Goal: Navigation & Orientation: Find specific page/section

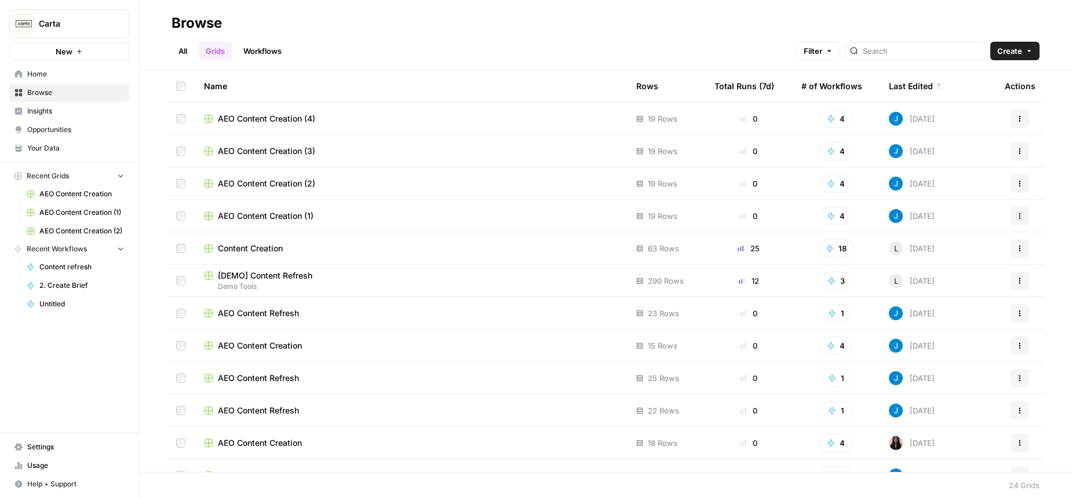
click at [68, 112] on span "Insights" at bounding box center [75, 111] width 97 height 10
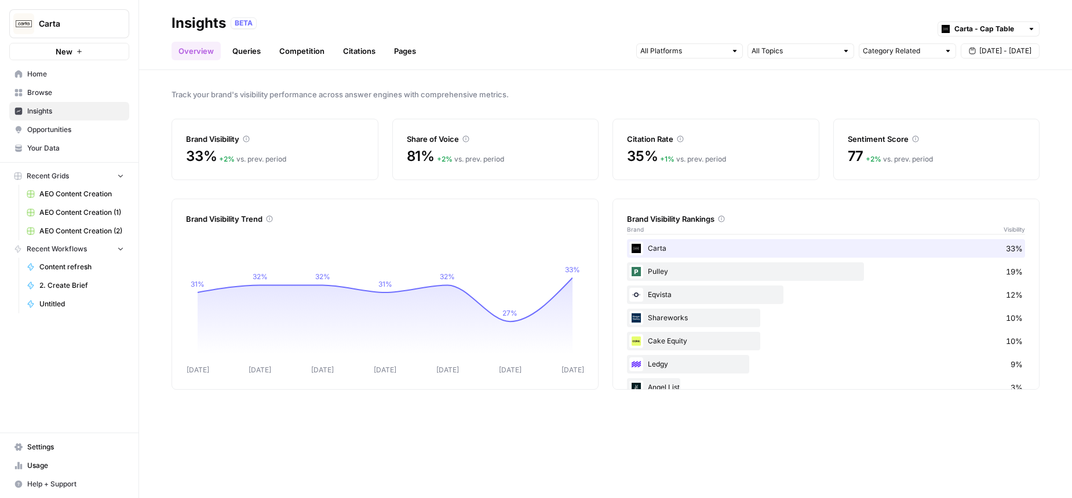
click at [38, 89] on span "Browse" at bounding box center [75, 92] width 97 height 10
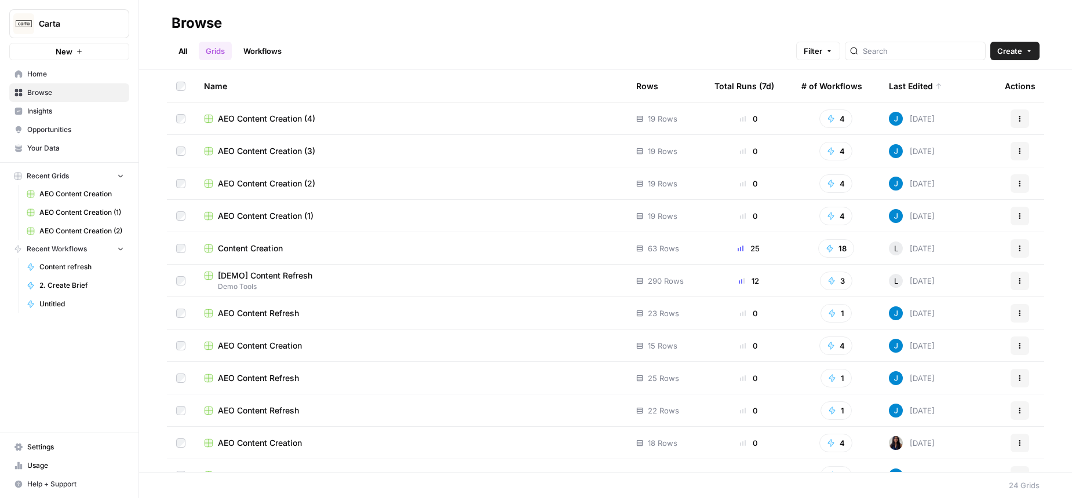
click at [274, 51] on link "Workflows" at bounding box center [262, 51] width 52 height 19
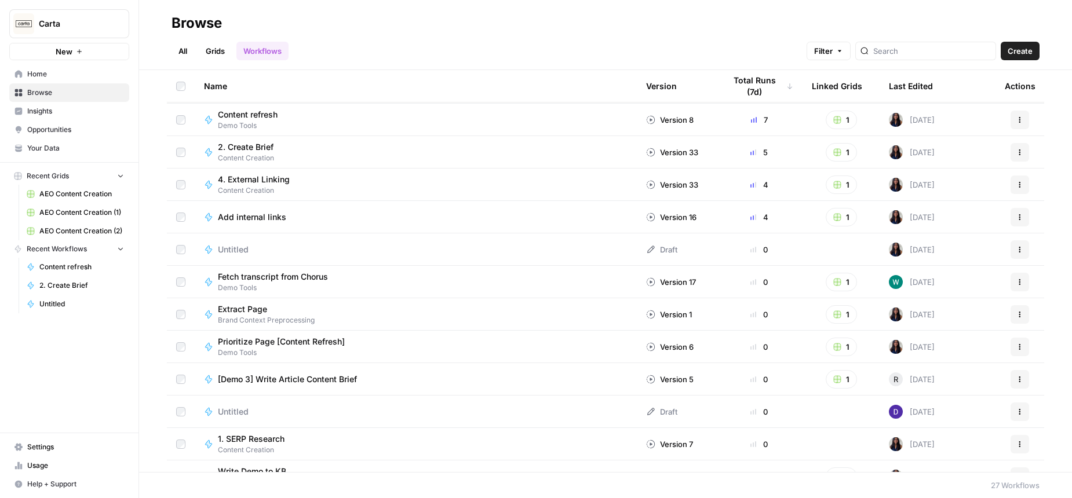
scroll to position [23, 0]
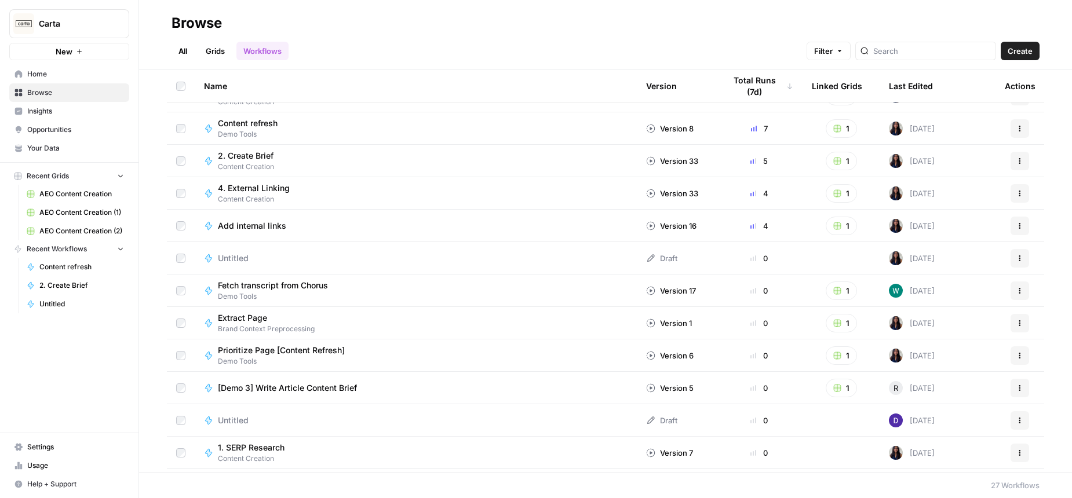
click at [218, 50] on link "Grids" at bounding box center [215, 51] width 33 height 19
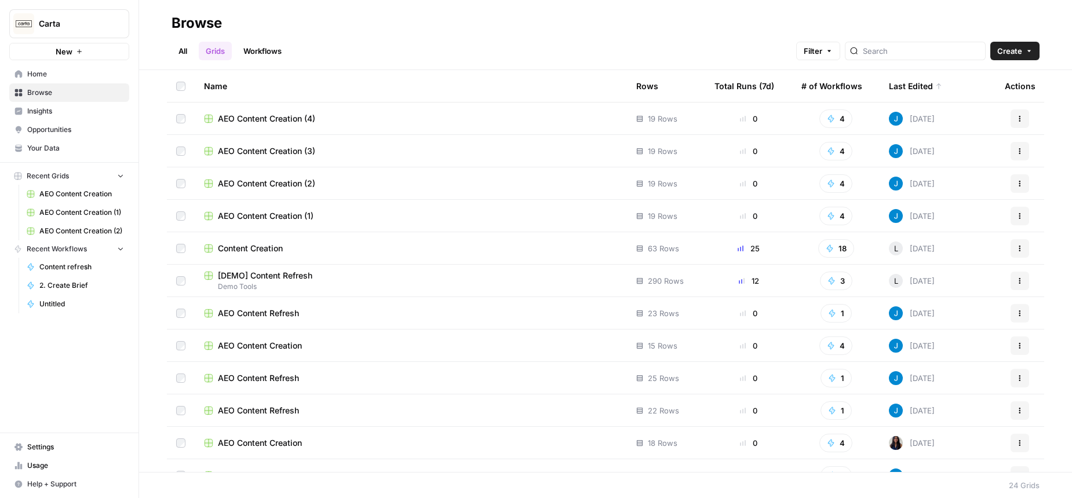
click at [257, 50] on link "Workflows" at bounding box center [262, 51] width 52 height 19
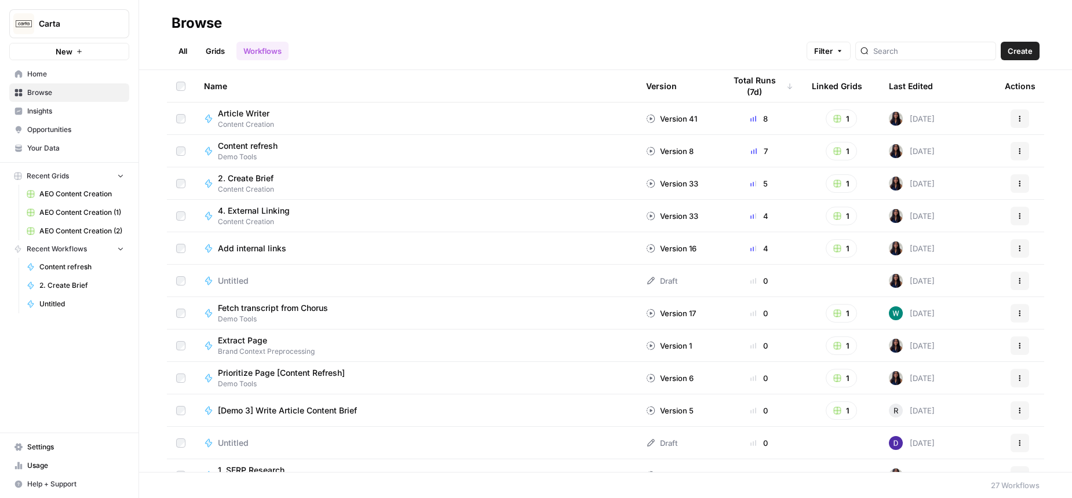
click at [267, 50] on link "Workflows" at bounding box center [262, 51] width 52 height 19
click at [656, 31] on div "Browse" at bounding box center [606, 23] width 868 height 19
click at [774, 19] on div "Browse" at bounding box center [606, 23] width 868 height 19
click at [618, 8] on header "Browse All Grids Workflows Filter Create" at bounding box center [605, 35] width 933 height 70
click at [622, 9] on header "Browse All Grids Workflows Filter Create" at bounding box center [605, 35] width 933 height 70
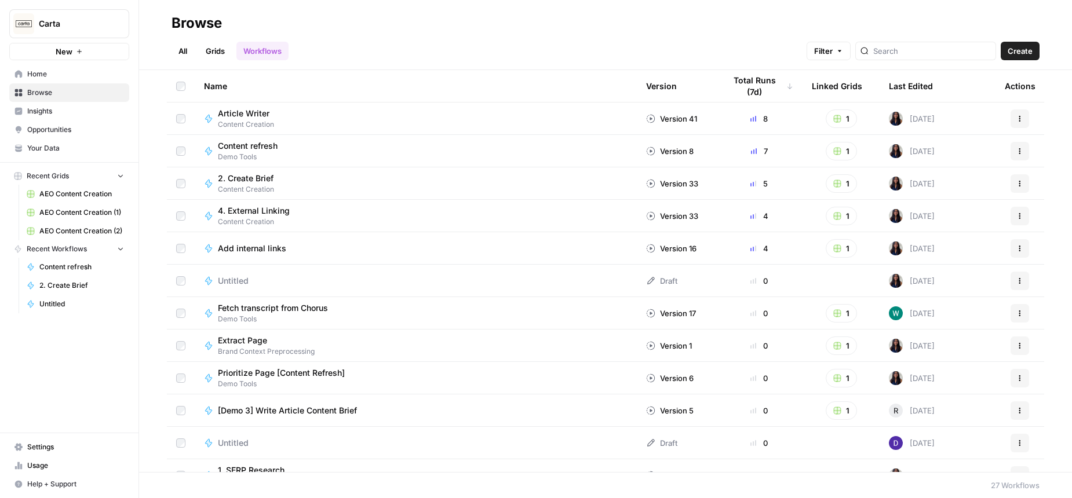
click at [736, 25] on div "Browse" at bounding box center [606, 23] width 868 height 19
click at [772, 16] on div "Browse" at bounding box center [606, 23] width 868 height 19
click at [587, 36] on div "All Grids Workflows Filter Create" at bounding box center [606, 46] width 868 height 28
click at [774, 9] on header "Browse All Grids Workflows Filter Create" at bounding box center [605, 35] width 933 height 70
click at [57, 78] on span "Home" at bounding box center [75, 74] width 97 height 10
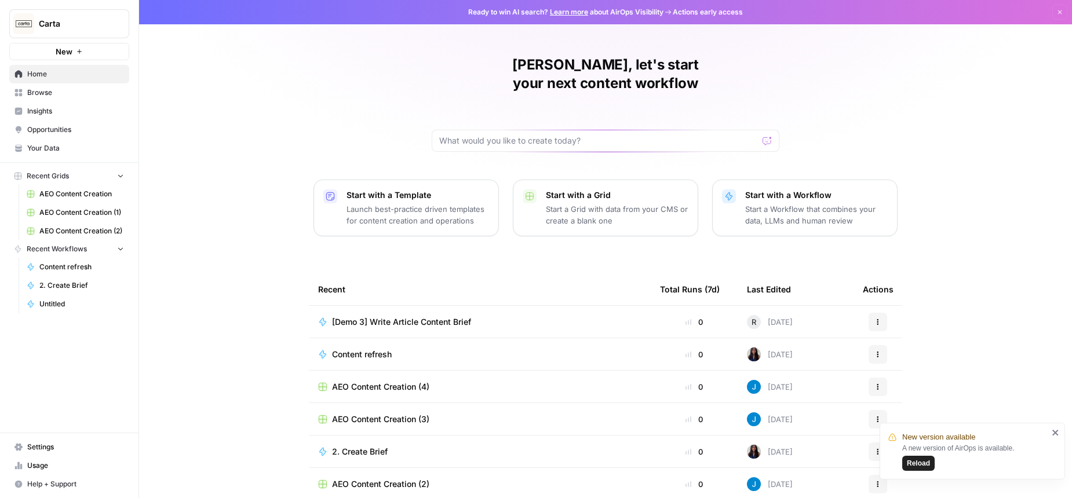
click at [913, 459] on span "Reload" at bounding box center [918, 463] width 23 height 10
